Goal: Task Accomplishment & Management: Manage account settings

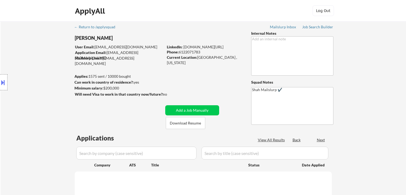
scroll to position [53, 0]
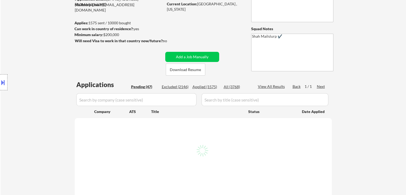
select select ""pending""
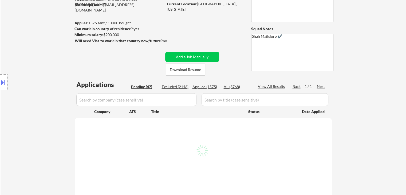
select select ""pending""
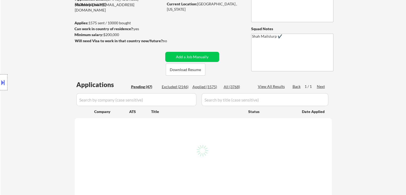
select select ""pending""
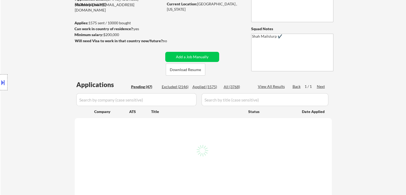
select select ""pending""
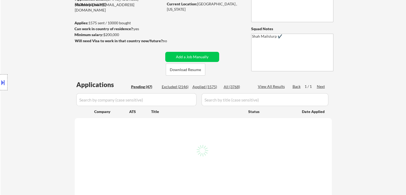
select select ""pending""
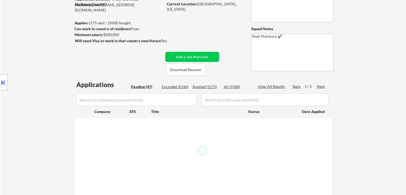
select select ""pending""
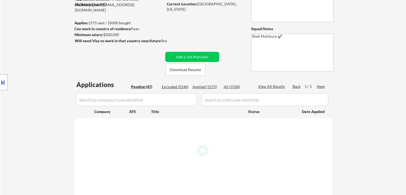
select select ""pending""
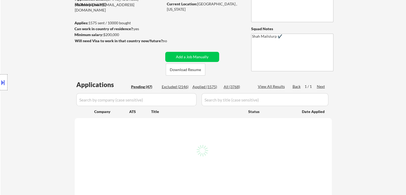
select select ""pending""
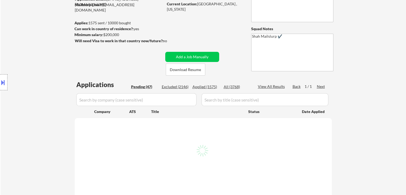
select select ""pending""
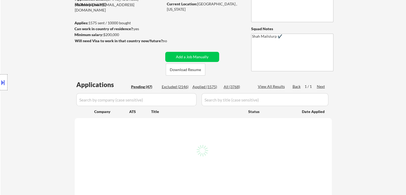
select select ""pending""
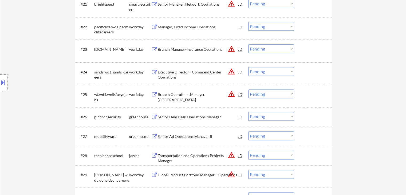
scroll to position [561, 0]
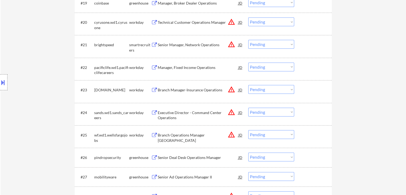
select select ""pending""
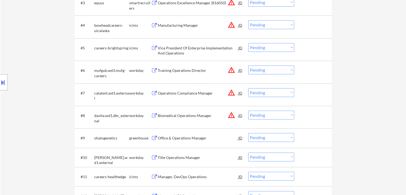
scroll to position [267, 0]
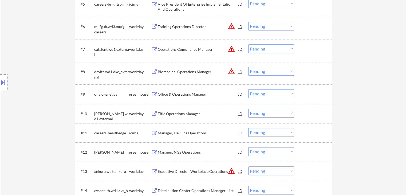
drag, startPoint x: 24, startPoint y: 129, endPoint x: 29, endPoint y: 112, distance: 17.7
click at [25, 128] on div "Location Inclusions:" at bounding box center [48, 82] width 96 height 99
drag, startPoint x: 382, startPoint y: 78, endPoint x: 261, endPoint y: 173, distance: 154.3
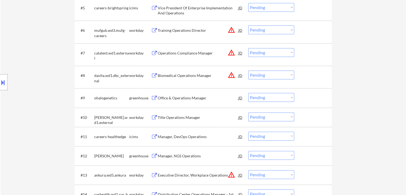
scroll to position [240, 0]
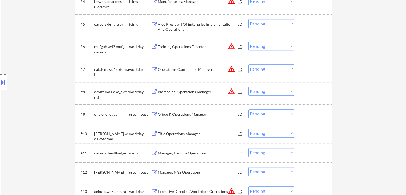
scroll to position [267, 0]
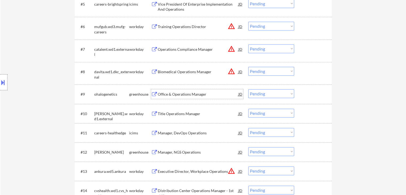
click at [186, 93] on div "Office & Operations Manager" at bounding box center [198, 94] width 81 height 5
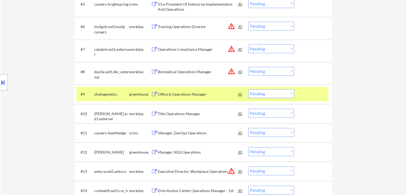
click at [180, 114] on div "Title Operations Manager" at bounding box center [198, 113] width 81 height 5
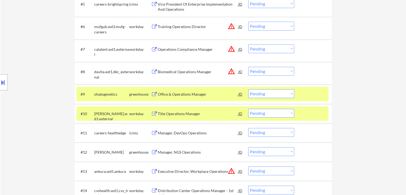
click at [178, 130] on div "Manager, DevOps Operations" at bounding box center [198, 133] width 81 height 10
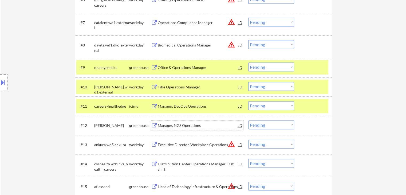
drag, startPoint x: 182, startPoint y: 124, endPoint x: 188, endPoint y: 125, distance: 6.5
click at [182, 124] on div "Manager, NGS Operations" at bounding box center [198, 125] width 81 height 5
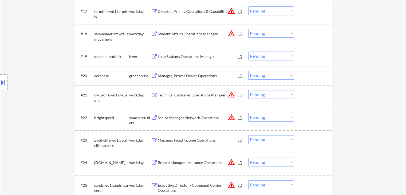
click at [178, 74] on div "Manager, Broker Dealer Operations" at bounding box center [198, 75] width 81 height 5
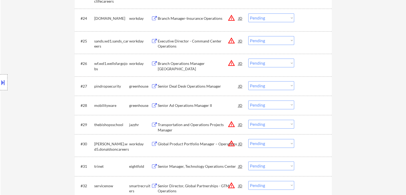
scroll to position [668, 0]
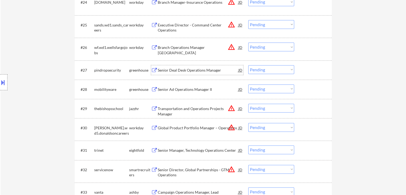
click at [192, 69] on div "Senior Deal Desk Operations Manager" at bounding box center [198, 70] width 81 height 5
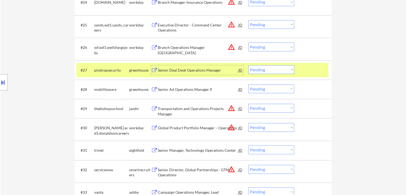
click at [0, 80] on button at bounding box center [3, 82] width 6 height 9
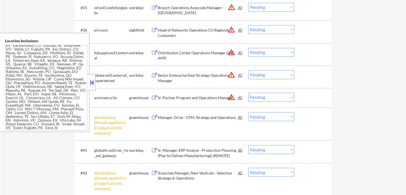
scroll to position [353, 0]
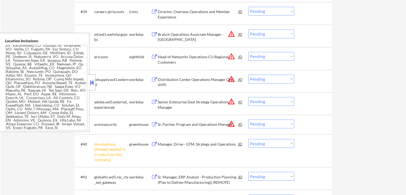
click at [91, 84] on button at bounding box center [92, 83] width 6 height 8
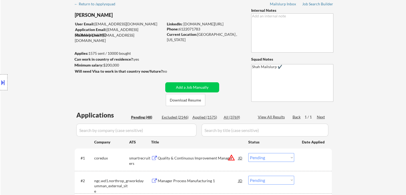
scroll to position [96, 0]
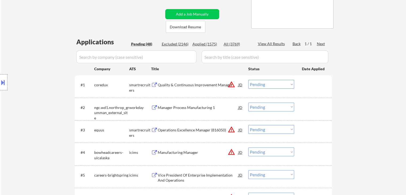
click at [170, 105] on div "Manager Process Manufacturing 1" at bounding box center [198, 107] width 81 height 5
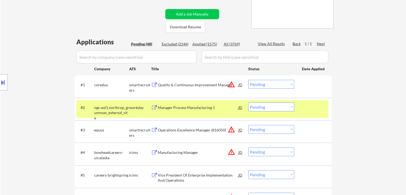
scroll to position [150, 0]
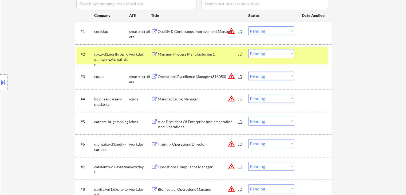
click at [176, 124] on div "Vice President Of Enterprise Implementation And Operations" at bounding box center [198, 124] width 81 height 10
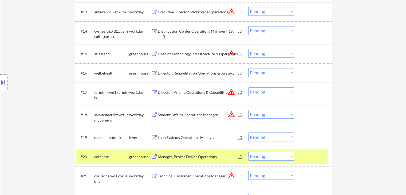
scroll to position [443, 0]
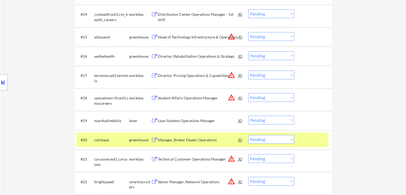
click at [181, 118] on div "Loan Systems Operations Manager" at bounding box center [198, 120] width 81 height 5
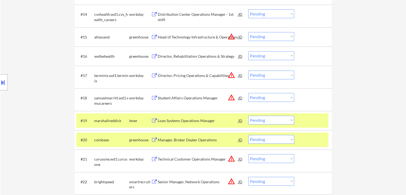
scroll to position [174, 0]
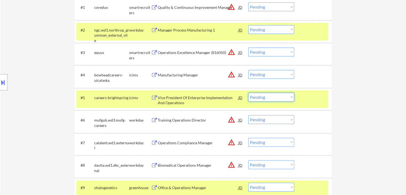
click at [268, 95] on select "Choose an option... Pending Applied Excluded (Questions) Excluded (Expired) Exc…" at bounding box center [271, 97] width 46 height 9
click at [248, 93] on select "Choose an option... Pending Applied Excluded (Questions) Excluded (Expired) Exc…" at bounding box center [271, 97] width 46 height 9
select select ""pending""
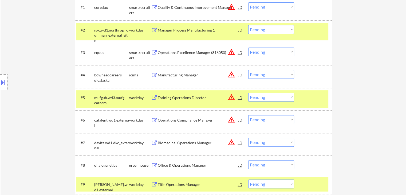
scroll to position [444, 0]
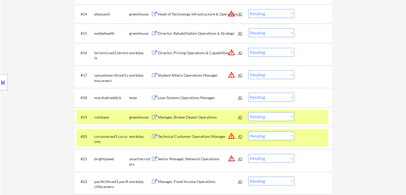
click at [270, 100] on select "Choose an option... Pending Applied Excluded (Questions) Excluded (Expired) Exc…" at bounding box center [271, 97] width 46 height 9
click at [248, 93] on select "Choose an option... Pending Applied Excluded (Questions) Excluded (Expired) Exc…" at bounding box center [271, 97] width 46 height 9
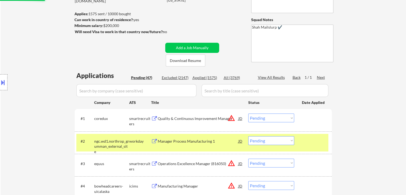
scroll to position [70, 0]
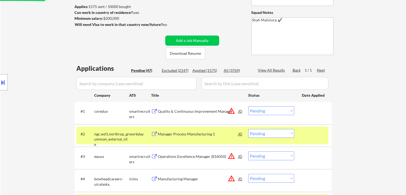
select select ""pending""
click at [51, 98] on div "Location Inclusions:" at bounding box center [48, 82] width 96 height 99
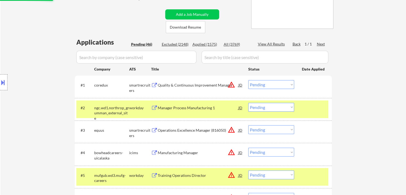
scroll to position [123, 0]
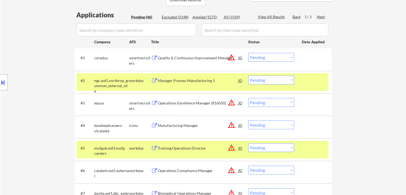
click at [233, 57] on button "warning_amber" at bounding box center [231, 57] width 7 height 7
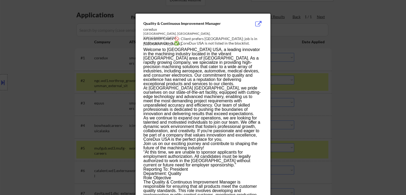
click at [312, 54] on div at bounding box center [203, 97] width 406 height 195
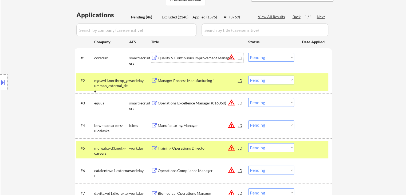
drag, startPoint x: 205, startPoint y: 58, endPoint x: 184, endPoint y: 81, distance: 31.4
click at [205, 58] on div "Quality & Continuous Improvement Manager" at bounding box center [198, 57] width 81 height 5
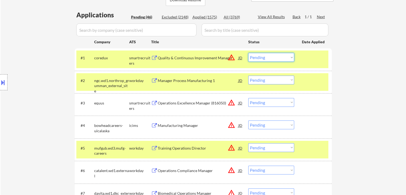
drag, startPoint x: 265, startPoint y: 56, endPoint x: 265, endPoint y: 60, distance: 4.5
click at [265, 56] on select "Choose an option... Pending Applied Excluded (Questions) Excluded (Expired) Exc…" at bounding box center [271, 57] width 46 height 9
click at [248, 53] on select "Choose an option... Pending Applied Excluded (Questions) Excluded (Expired) Exc…" at bounding box center [271, 57] width 46 height 9
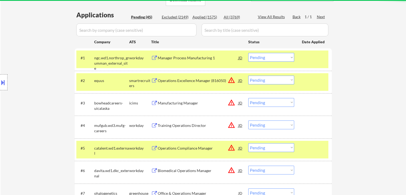
click at [180, 57] on div "Manager Process Manufacturing 1" at bounding box center [198, 57] width 81 height 5
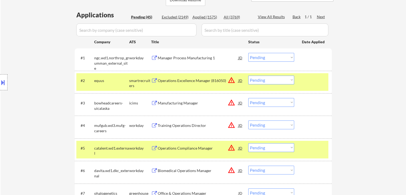
click at [262, 58] on select "Choose an option... Pending Applied Excluded (Questions) Excluded (Expired) Exc…" at bounding box center [271, 57] width 46 height 9
click at [248, 53] on select "Choose an option... Pending Applied Excluded (Questions) Excluded (Expired) Exc…" at bounding box center [271, 57] width 46 height 9
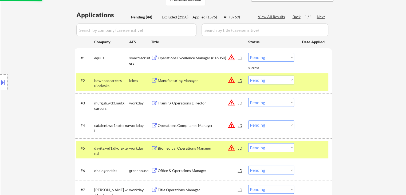
click at [184, 59] on div "Operations Excellence Manager (816050)" at bounding box center [198, 57] width 81 height 5
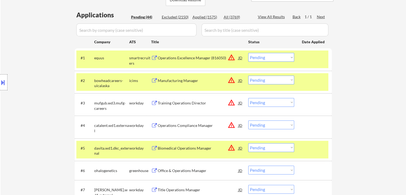
click at [285, 57] on select "Choose an option... Pending Applied Excluded (Questions) Excluded (Expired) Exc…" at bounding box center [271, 57] width 46 height 9
click at [248, 53] on select "Choose an option... Pending Applied Excluded (Questions) Excluded (Expired) Exc…" at bounding box center [271, 57] width 46 height 9
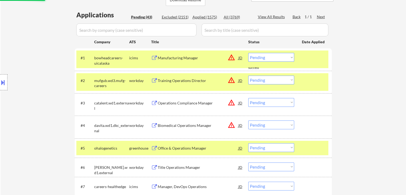
drag, startPoint x: 175, startPoint y: 57, endPoint x: 169, endPoint y: 81, distance: 25.3
click at [175, 56] on div "Manufacturing Manager" at bounding box center [198, 57] width 81 height 5
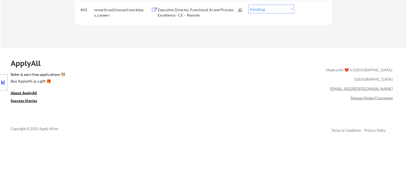
scroll to position [1005, 0]
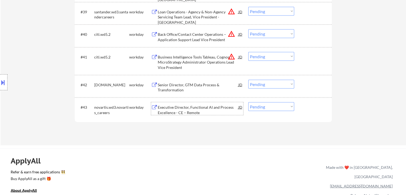
click at [179, 103] on div "Executive Director, Functional AI and Process Excellence - CE – Remote" at bounding box center [198, 108] width 81 height 13
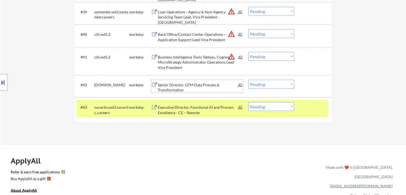
click at [174, 86] on div "Senior Director, GTM Data Process & Transformation" at bounding box center [198, 87] width 81 height 10
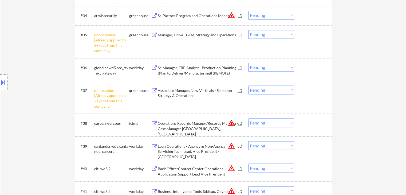
scroll to position [844, 0]
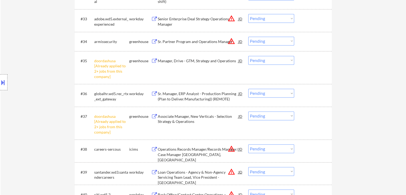
click at [188, 94] on div "Sr. Manager, ERP Analyst - Production Planning (Plan to Deliver/Manufacturing))…" at bounding box center [198, 96] width 81 height 10
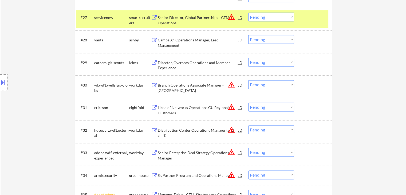
scroll to position [684, 0]
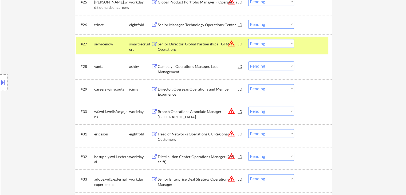
click at [162, 89] on div "Director, Overseas Operations and Member Experience" at bounding box center [198, 92] width 81 height 10
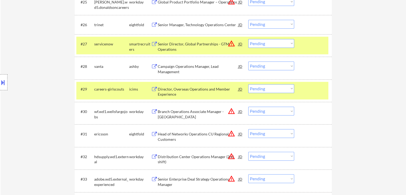
click at [170, 71] on div "Campaign Operations Manager, Lead Management" at bounding box center [198, 69] width 81 height 10
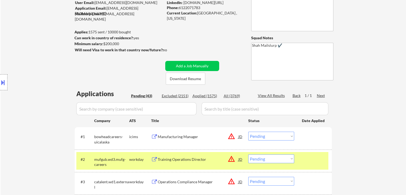
scroll to position [80, 0]
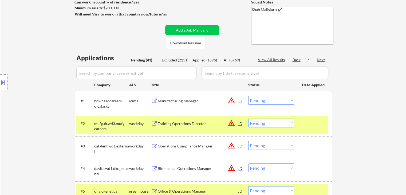
click at [262, 100] on select "Choose an option... Pending Applied Excluded (Questions) Excluded (Expired) Exc…" at bounding box center [271, 100] width 46 height 9
click at [248, 96] on select "Choose an option... Pending Applied Excluded (Questions) Excluded (Expired) Exc…" at bounding box center [271, 100] width 46 height 9
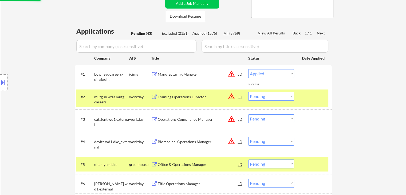
select select ""pending""
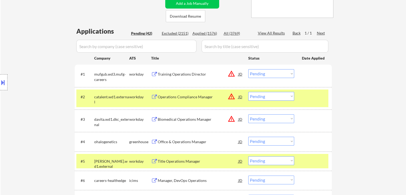
click at [164, 74] on div "Training Operations Director" at bounding box center [198, 74] width 81 height 5
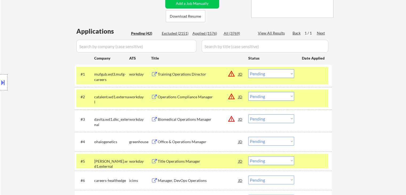
scroll to position [969, 0]
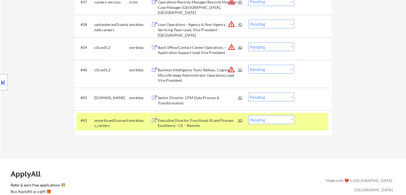
click at [257, 97] on select "Choose an option... Pending Applied Excluded (Questions) Excluded (Expired) Exc…" at bounding box center [271, 96] width 46 height 9
click at [248, 92] on select "Choose an option... Pending Applied Excluded (Questions) Excluded (Expired) Exc…" at bounding box center [271, 96] width 46 height 9
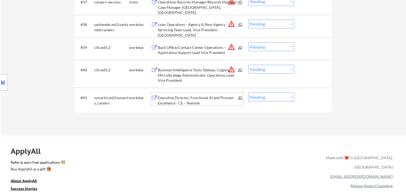
drag, startPoint x: 188, startPoint y: 98, endPoint x: 195, endPoint y: 23, distance: 75.6
click at [188, 98] on div "Executive Director, Functional AI and Process Excellence - CE – Remote" at bounding box center [198, 100] width 81 height 10
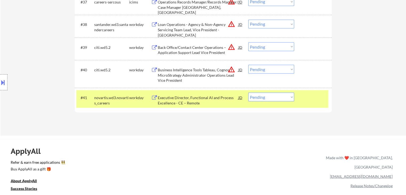
click at [263, 99] on select "Choose an option... Pending Applied Excluded (Questions) Excluded (Expired) Exc…" at bounding box center [271, 96] width 46 height 9
select select ""applied""
click at [248, 92] on select "Choose an option... Pending Applied Excluded (Questions) Excluded (Expired) Exc…" at bounding box center [271, 96] width 46 height 9
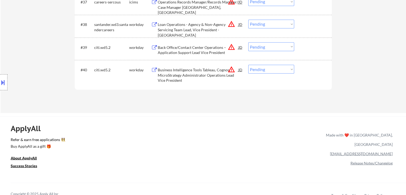
scroll to position [818, 0]
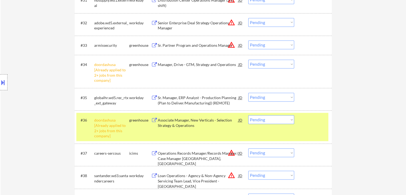
click at [256, 97] on select "Choose an option... Pending Applied Excluded (Questions) Excluded (Expired) Exc…" at bounding box center [271, 97] width 46 height 9
click at [248, 93] on select "Choose an option... Pending Applied Excluded (Questions) Excluded (Expired) Exc…" at bounding box center [271, 97] width 46 height 9
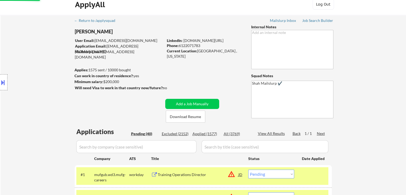
scroll to position [27, 0]
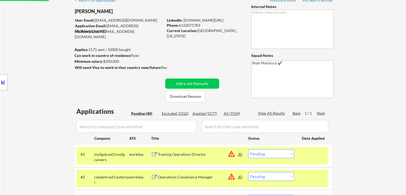
select select ""pending""
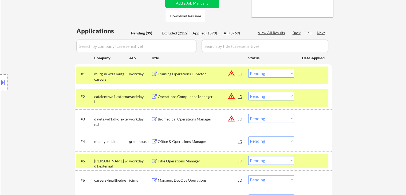
scroll to position [214, 0]
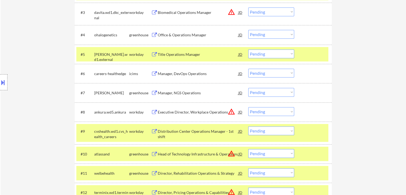
drag, startPoint x: 37, startPoint y: 117, endPoint x: 209, endPoint y: 98, distance: 173.6
click at [37, 116] on div "Location Inclusions:" at bounding box center [48, 82] width 96 height 99
click at [180, 93] on div "Manager, NGS Operations" at bounding box center [198, 92] width 81 height 5
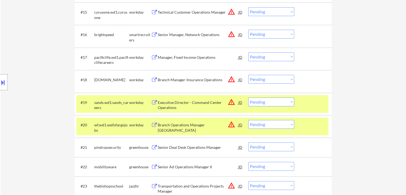
scroll to position [508, 0]
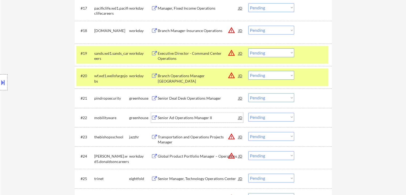
click at [182, 119] on div "Senior Ad Operations Manager II" at bounding box center [198, 117] width 81 height 5
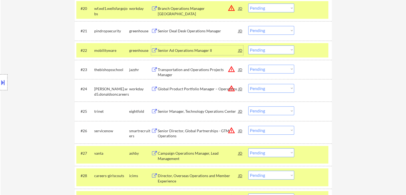
scroll to position [588, 0]
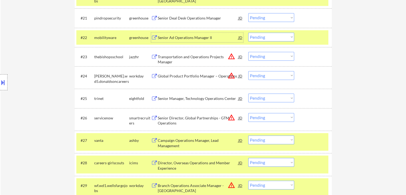
click at [184, 116] on div "Senior Director, Global Partnerships - GTM Operations" at bounding box center [198, 120] width 81 height 10
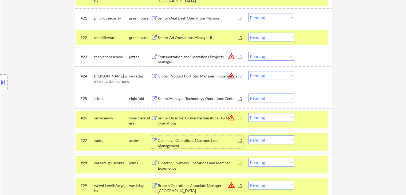
click at [182, 145] on div "Campaign Operations Manager, Lead Management" at bounding box center [198, 143] width 81 height 10
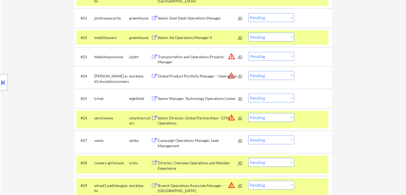
click at [276, 36] on select "Choose an option... Pending Applied Excluded (Questions) Excluded (Expired) Exc…" at bounding box center [271, 37] width 46 height 9
click at [248, 33] on select "Choose an option... Pending Applied Excluded (Questions) Excluded (Expired) Exc…" at bounding box center [271, 37] width 46 height 9
select select ""pending""
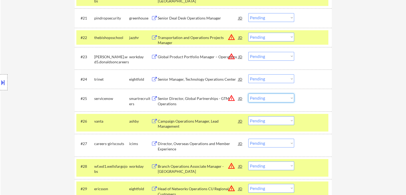
click at [265, 100] on select "Choose an option... Pending Applied Excluded (Questions) Excluded (Expired) Exc…" at bounding box center [271, 98] width 46 height 9
click at [248, 94] on select "Choose an option... Pending Applied Excluded (Questions) Excluded (Expired) Exc…" at bounding box center [271, 98] width 46 height 9
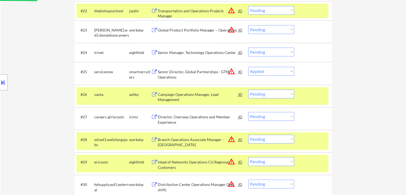
click at [230, 71] on button "warning_amber" at bounding box center [231, 71] width 7 height 7
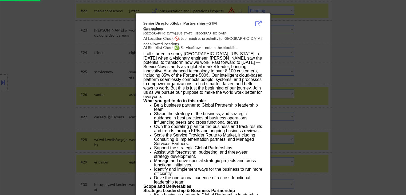
select select ""pending""
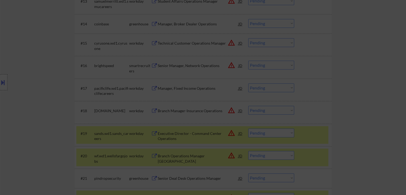
drag, startPoint x: 399, startPoint y: 79, endPoint x: 308, endPoint y: 94, distance: 92.8
click at [399, 79] on div at bounding box center [203, 97] width 406 height 195
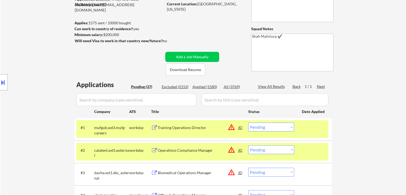
scroll to position [0, 0]
